Goal: Transaction & Acquisition: Purchase product/service

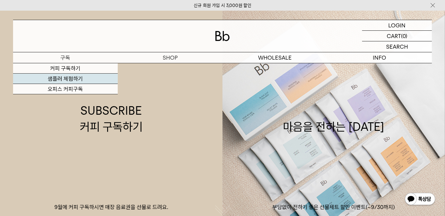
click at [76, 77] on link "샘플러 체험하기" at bounding box center [65, 78] width 105 height 10
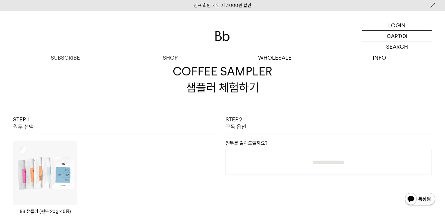
scroll to position [61, 0]
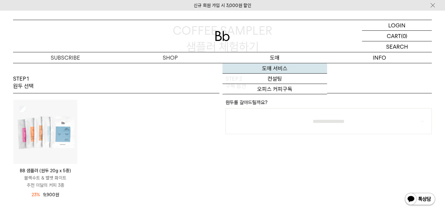
click at [275, 67] on link "도매 서비스" at bounding box center [275, 68] width 105 height 10
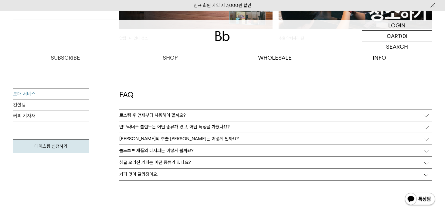
scroll to position [1549, 0]
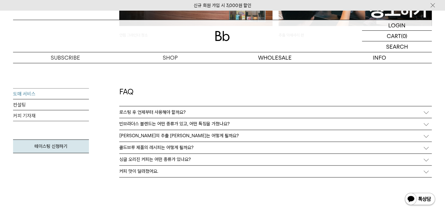
click at [223, 114] on div "로스팅 후 언제부터 사용해야 할까요?" at bounding box center [275, 112] width 313 height 12
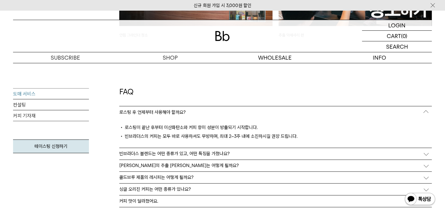
click at [223, 114] on div "로스팅 후 언제부터 사용해야 할까요?" at bounding box center [275, 112] width 313 height 12
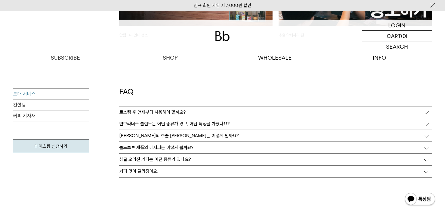
click at [223, 114] on div "로스팅 후 언제부터 사용해야 할까요?" at bounding box center [275, 112] width 313 height 12
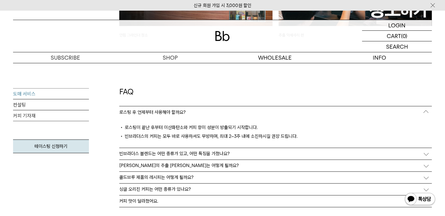
click at [223, 114] on div "로스팅 후 언제부터 사용해야 할까요?" at bounding box center [275, 112] width 313 height 12
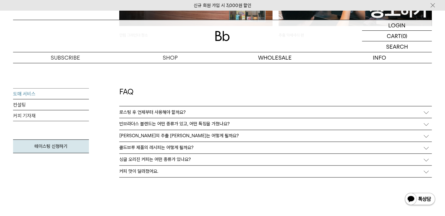
click at [225, 122] on p "빈브라더스 블렌드는 어떤 종류가 있고, 어떤 특징을 가졌나요?" at bounding box center [174, 123] width 111 height 5
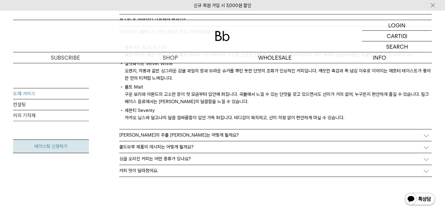
scroll to position [1640, 0]
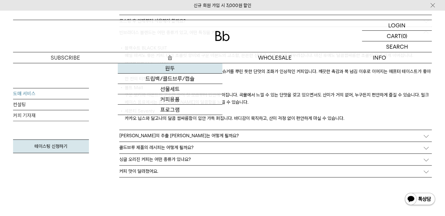
click at [164, 66] on link "원두" at bounding box center [170, 68] width 105 height 10
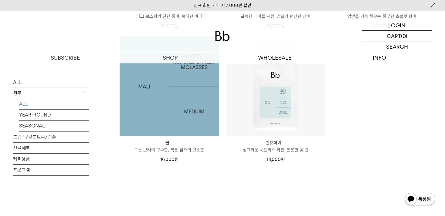
scroll to position [638, 0]
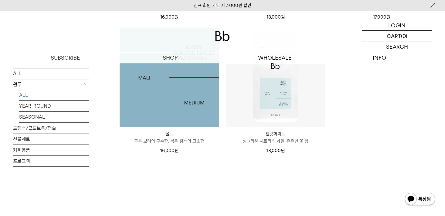
click at [158, 89] on img at bounding box center [170, 77] width 100 height 100
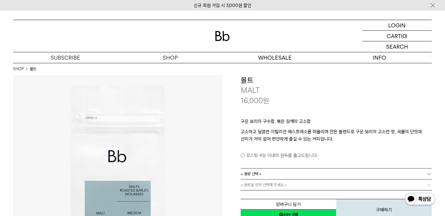
scroll to position [30, 0]
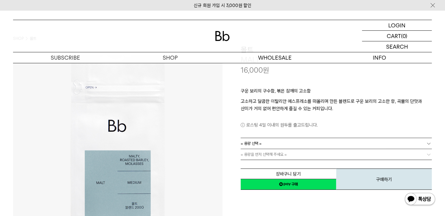
click at [310, 147] on link "= 용량 선택 =" at bounding box center [336, 143] width 191 height 11
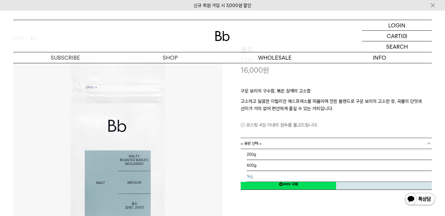
click at [282, 173] on li "1kg" at bounding box center [339, 176] width 185 height 11
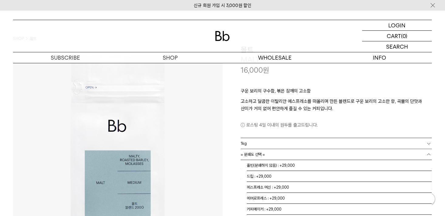
click at [280, 156] on link "= 분쇄도 선택 =" at bounding box center [336, 154] width 191 height 11
click at [279, 162] on li "홀빈(분쇄하지 않음) : +29,000" at bounding box center [339, 165] width 185 height 11
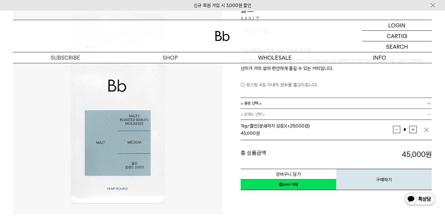
scroll to position [61, 0]
